Goal: Task Accomplishment & Management: Manage account settings

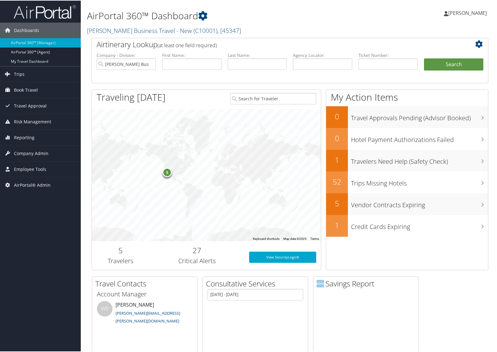
click at [105, 25] on h2 "Christopherson Business Travel - New ( C10001 ) , [ 45347 ]" at bounding box center [222, 29] width 270 height 11
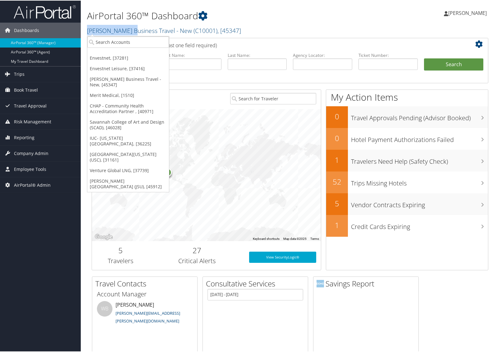
click at [105, 26] on small "Christopherson Business Travel - New ( C10001 ) , [ 45347 ]" at bounding box center [164, 30] width 154 height 8
click at [105, 34] on h2 "Christopherson Business Travel - New ( C10001 ) , [ 45347 ]" at bounding box center [222, 29] width 270 height 11
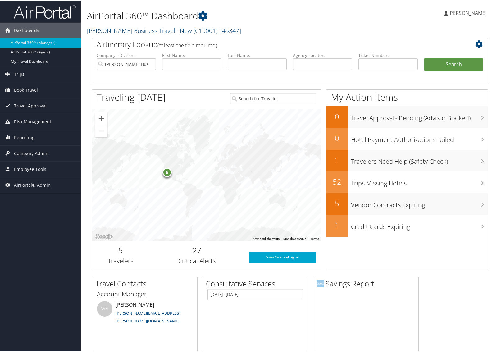
click at [106, 33] on link "Christopherson Business Travel - New ( C10001 ) , [ 45347 ]" at bounding box center [164, 30] width 154 height 8
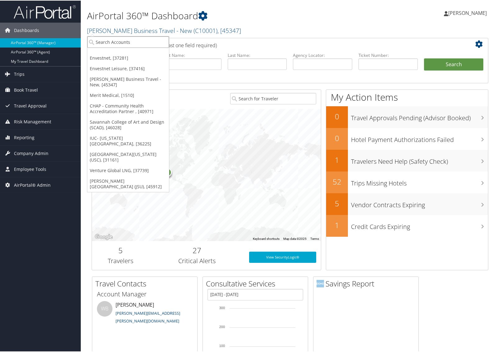
click at [106, 41] on input "search" at bounding box center [128, 41] width 82 height 11
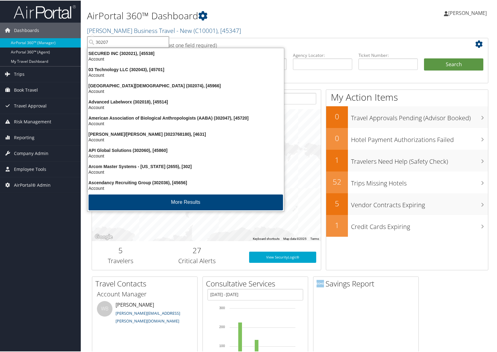
type input "302070"
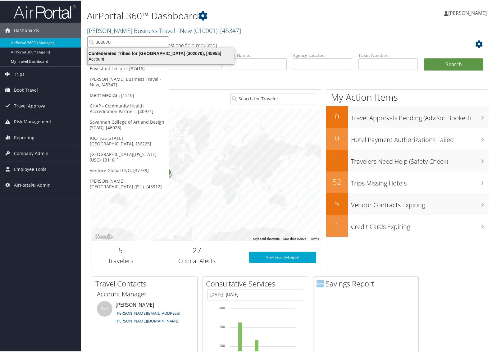
click at [102, 58] on div "Account" at bounding box center [161, 59] width 154 height 6
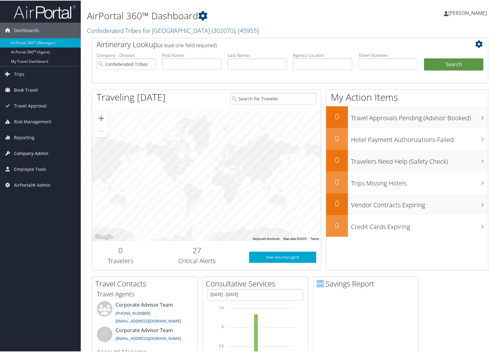
click at [38, 152] on span "Company Admin" at bounding box center [31, 153] width 34 height 16
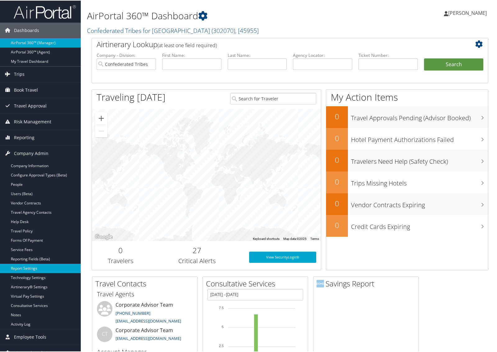
click at [30, 267] on link "Report Settings" at bounding box center [40, 267] width 81 height 9
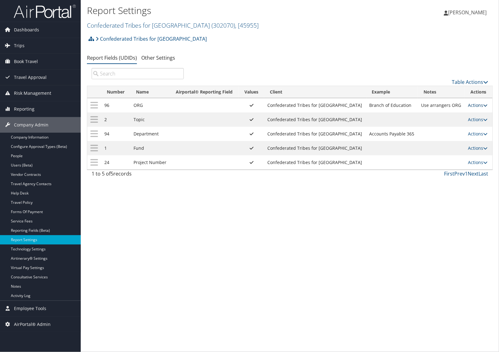
click at [469, 103] on link "Actions" at bounding box center [478, 105] width 20 height 6
click at [455, 115] on link "Update Report Field Values" at bounding box center [452, 115] width 67 height 11
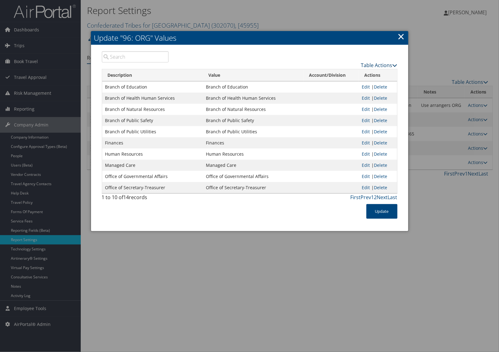
click at [388, 65] on link "Table Actions" at bounding box center [379, 65] width 36 height 7
click at [356, 71] on link "New Record" at bounding box center [356, 75] width 82 height 11
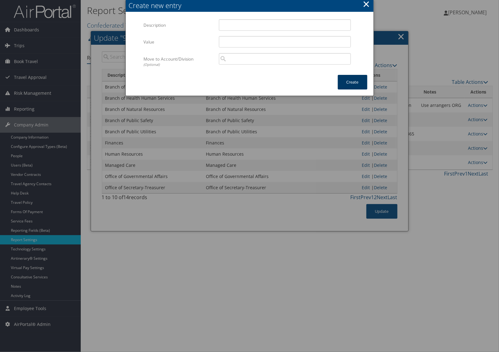
click at [359, 88] on button "Create" at bounding box center [353, 82] width 30 height 15
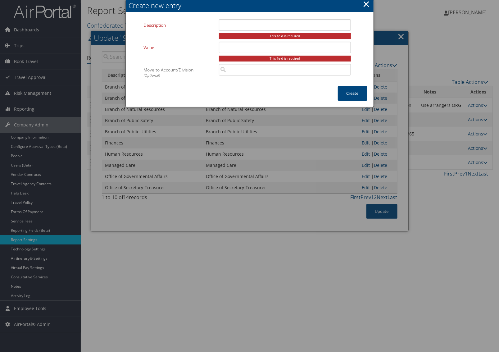
click at [363, 7] on button "×" at bounding box center [366, 4] width 7 height 12
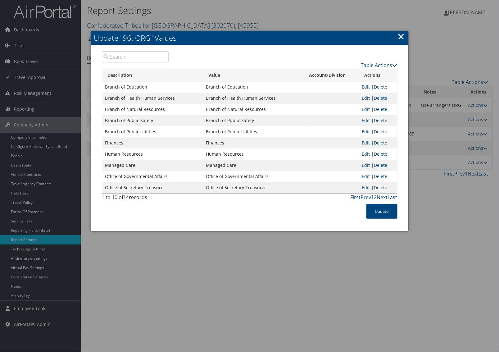
click at [387, 62] on link "Table Actions" at bounding box center [379, 65] width 36 height 7
click at [348, 95] on link "Page Length" at bounding box center [356, 96] width 82 height 11
click at [333, 87] on link "25" at bounding box center [356, 86] width 82 height 11
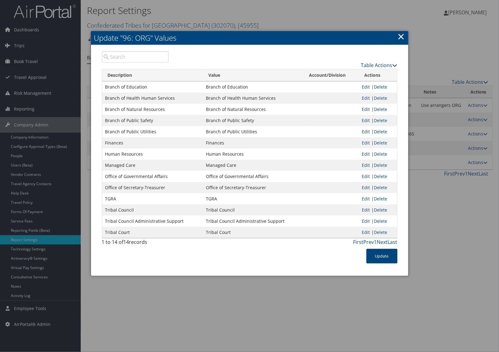
click at [401, 35] on link "×" at bounding box center [401, 36] width 7 height 12
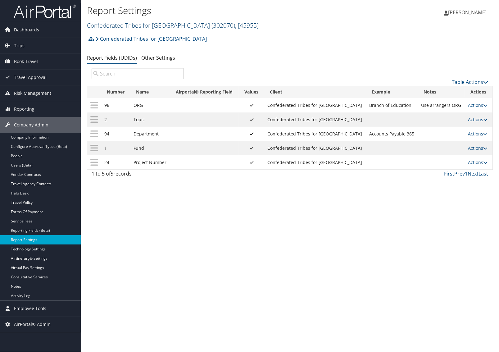
click at [104, 28] on link "Confederated Tribes for Warm Springs ( 302070 ) , [ 45955 ]" at bounding box center [173, 25] width 172 height 8
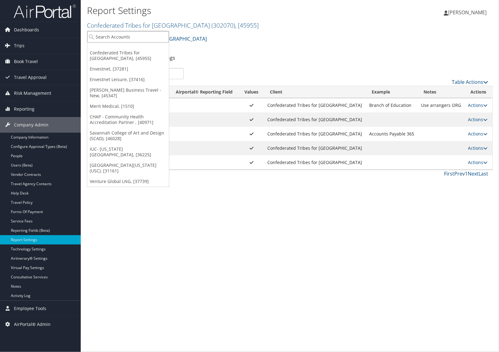
click at [101, 36] on input "search" at bounding box center [128, 36] width 82 height 11
paste input "301439"
type input "301439"
click at [107, 47] on div "Venture Global LNG (301439), [37739]" at bounding box center [137, 48] width 107 height 6
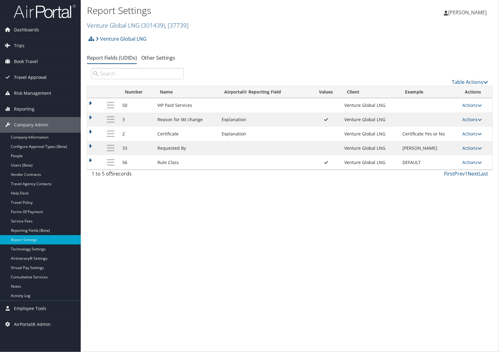
click at [25, 79] on span "Travel Approval" at bounding box center [30, 78] width 33 height 16
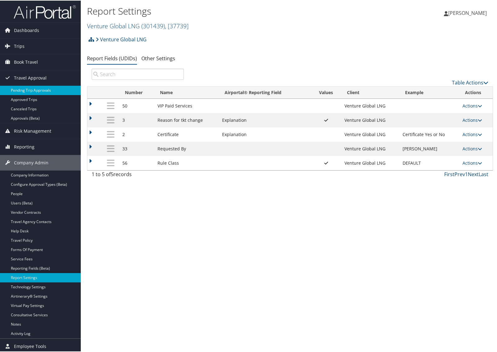
click at [25, 88] on link "Pending Trip Approvals" at bounding box center [40, 89] width 81 height 9
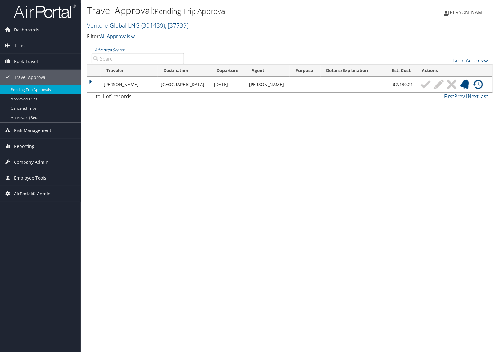
click at [90, 81] on td at bounding box center [93, 85] width 13 height 16
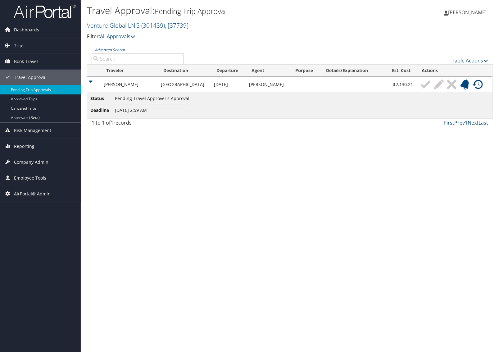
click at [90, 81] on td at bounding box center [93, 85] width 13 height 16
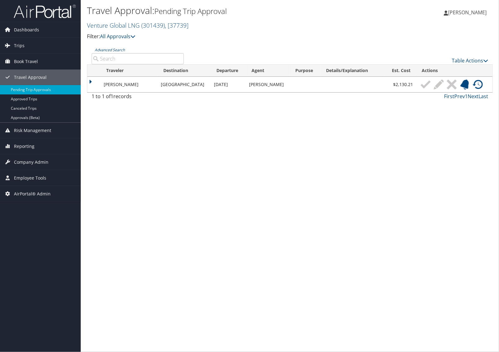
click at [475, 86] on img at bounding box center [478, 84] width 10 height 10
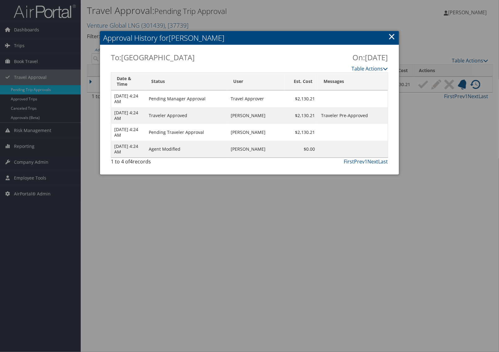
click at [390, 38] on link "×" at bounding box center [391, 36] width 7 height 12
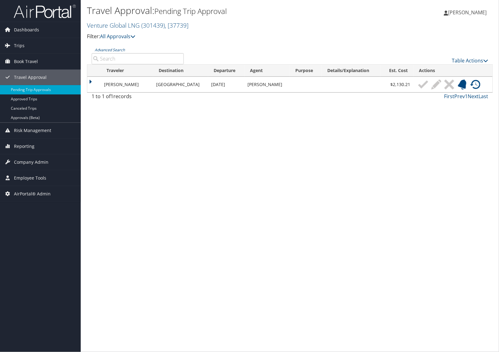
click at [474, 84] on img at bounding box center [475, 84] width 10 height 10
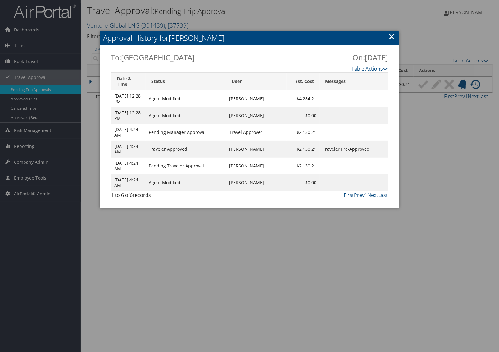
click at [390, 37] on link "×" at bounding box center [391, 36] width 7 height 12
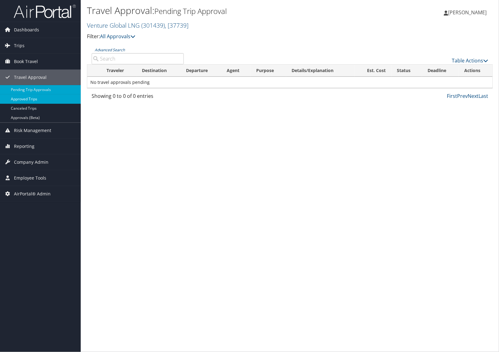
click at [41, 99] on link "Approved Trips" at bounding box center [40, 98] width 81 height 9
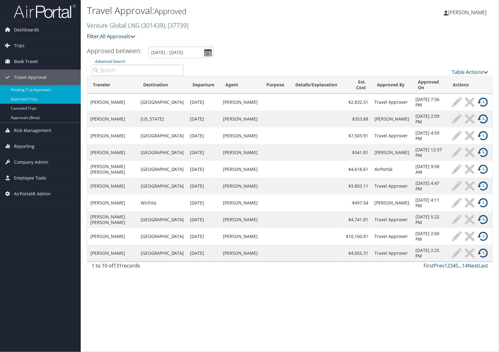
click at [47, 89] on link "Pending Trip Approvals" at bounding box center [40, 89] width 81 height 9
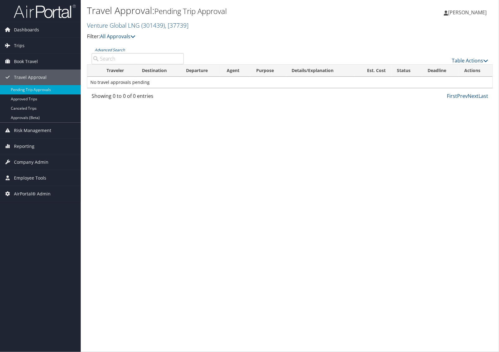
click at [142, 55] on input "Advanced Search" at bounding box center [138, 58] width 92 height 11
paste input "DKZZJJ"
type input "DKZZJJ"
click at [43, 97] on link "Approved Trips" at bounding box center [40, 98] width 81 height 9
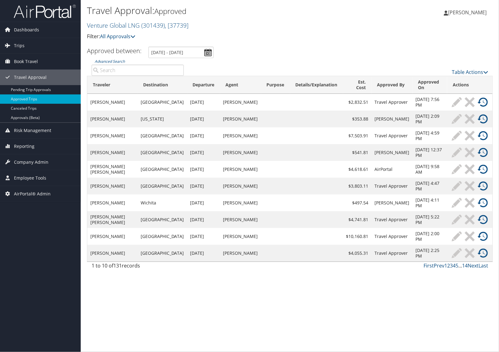
click at [132, 70] on input "Advanced Search" at bounding box center [138, 70] width 92 height 11
paste input "DKZZJJ"
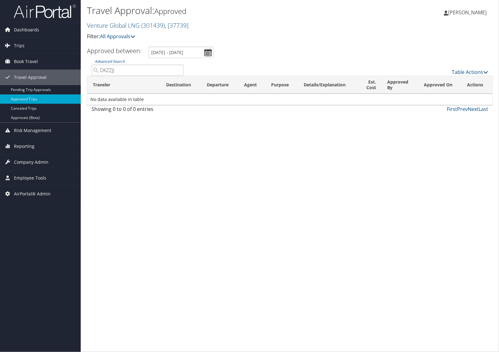
click at [157, 68] on input "DKZZJJ" at bounding box center [138, 70] width 92 height 11
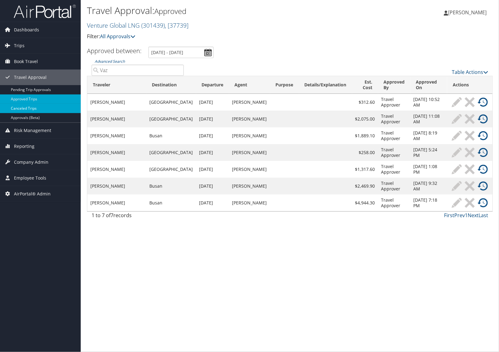
type input "Vaz"
click at [33, 108] on link "Canceled Trips" at bounding box center [40, 108] width 81 height 9
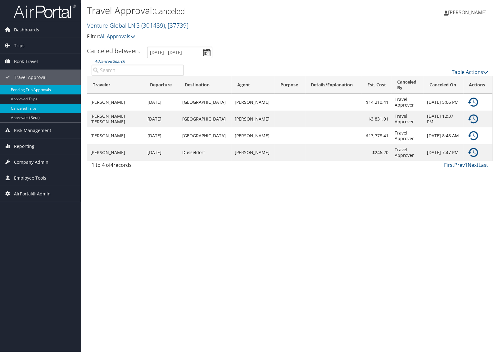
click at [33, 90] on link "Pending Trip Approvals" at bounding box center [40, 89] width 81 height 9
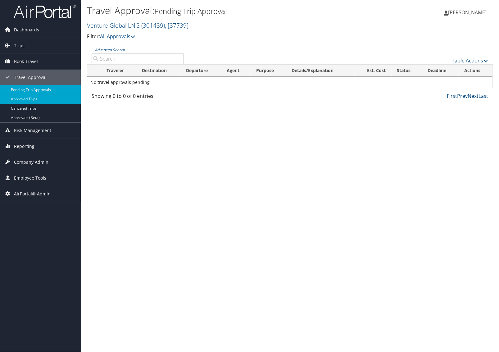
click at [34, 96] on link "Approved Trips" at bounding box center [40, 98] width 81 height 9
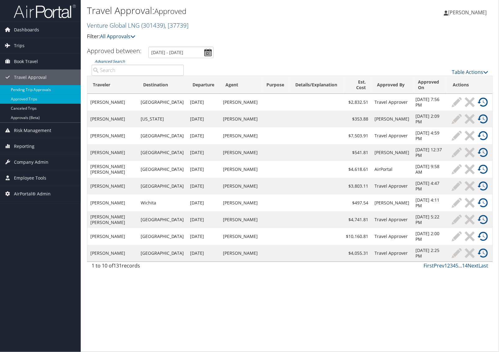
click at [44, 90] on link "Pending Trip Approvals" at bounding box center [40, 89] width 81 height 9
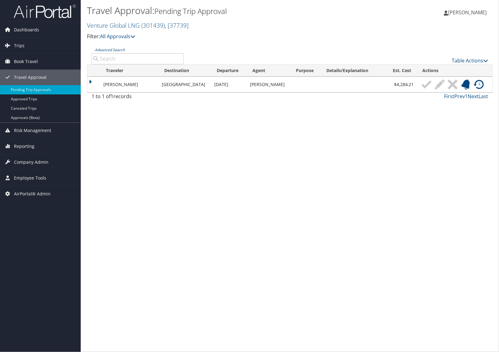
click at [477, 86] on img at bounding box center [479, 84] width 10 height 10
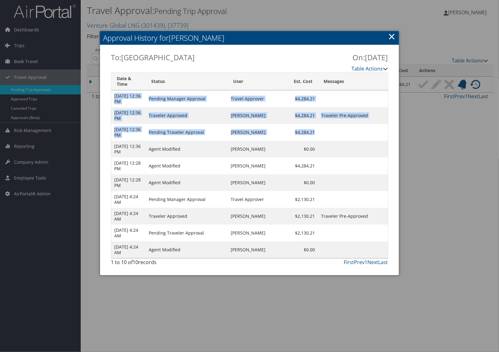
drag, startPoint x: 349, startPoint y: 134, endPoint x: 113, endPoint y: 93, distance: 240.0
click at [113, 93] on tbody "Sep 30 2025 12:36 PM Pending Manager Approval Travel Approver $4,284.21 Sep 30 …" at bounding box center [249, 174] width 276 height 168
copy tbody "Sep 30 2025 12:36 PM Pending Manager Approval Travel Approver $4,284.21 Sep 30 …"
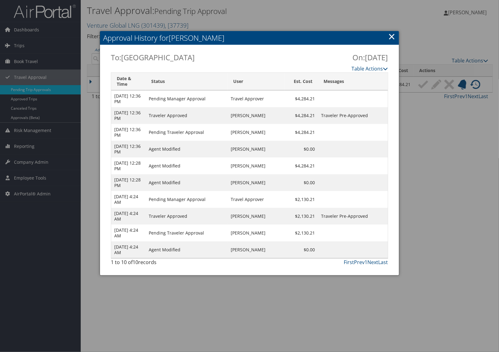
click at [393, 36] on link "×" at bounding box center [391, 36] width 7 height 12
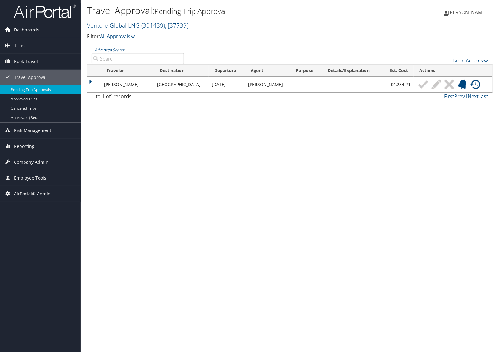
click at [35, 30] on span "Dashboards" at bounding box center [26, 30] width 25 height 16
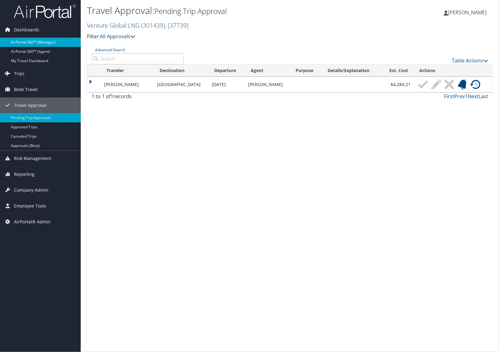
click at [30, 41] on link "AirPortal 360™ (Manager)" at bounding box center [40, 42] width 81 height 9
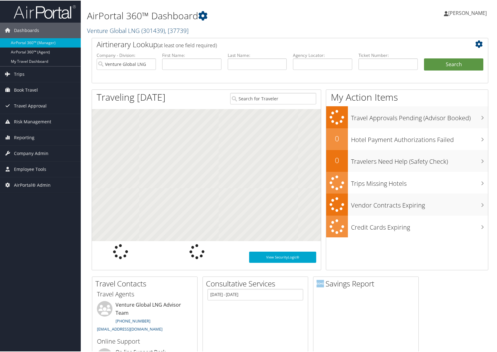
click at [121, 30] on link "Venture Global LNG ( 301439 ) , [ 37739 ]" at bounding box center [138, 30] width 102 height 8
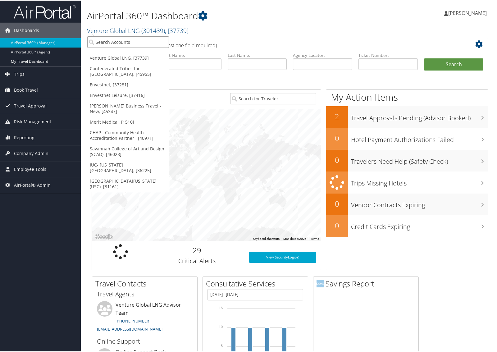
paste input "302070"
type input "302070"
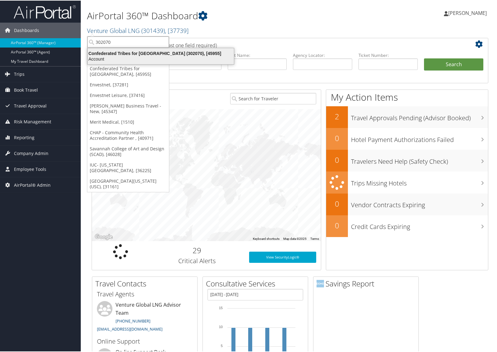
click at [125, 58] on div "Account" at bounding box center [161, 59] width 154 height 6
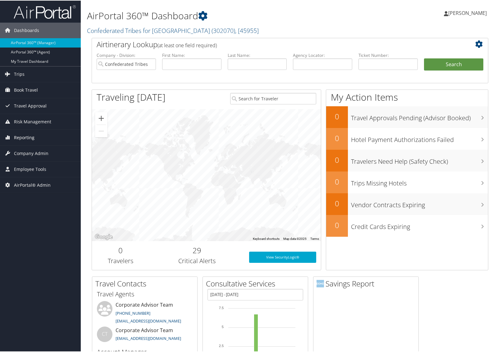
click at [42, 138] on link "Reporting" at bounding box center [40, 137] width 81 height 16
click at [38, 157] on span "Company Admin" at bounding box center [31, 153] width 34 height 16
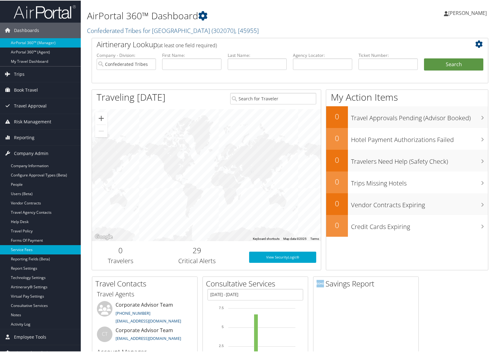
click at [31, 246] on link "Service Fees" at bounding box center [40, 248] width 81 height 9
